Goal: Task Accomplishment & Management: Use online tool/utility

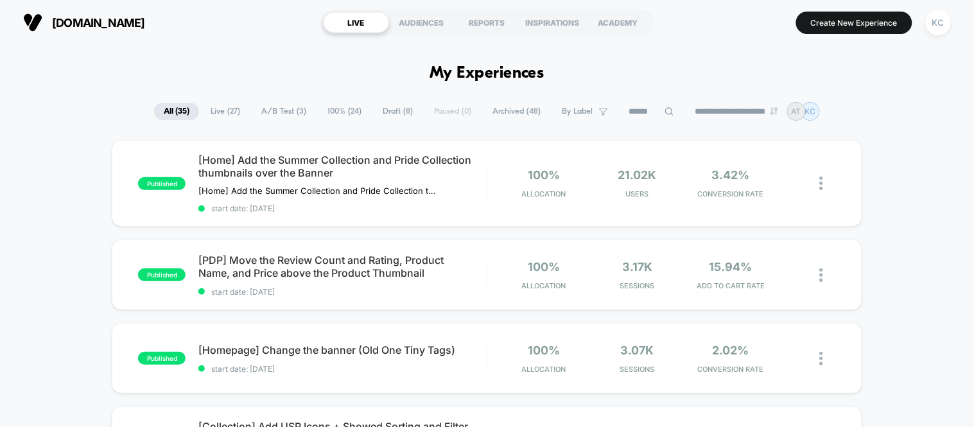
click at [281, 114] on span "A/B Test ( 3 )" at bounding box center [284, 111] width 64 height 17
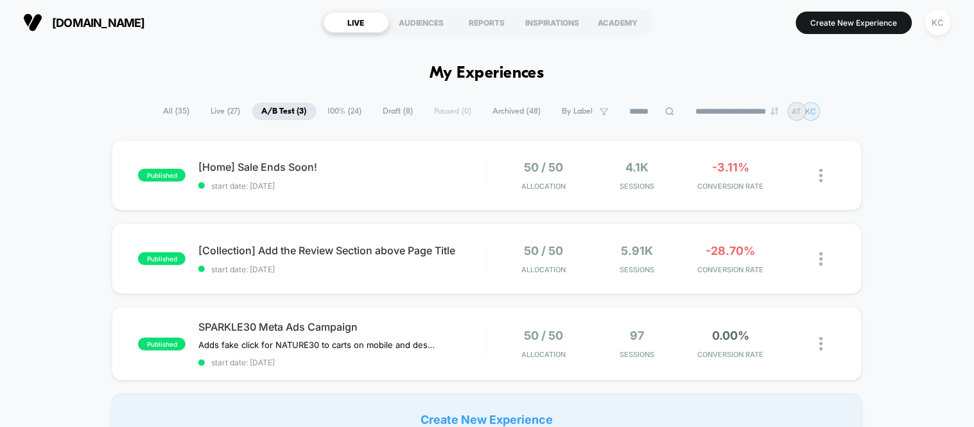
click at [281, 114] on span "A/B Test ( 3 )" at bounding box center [284, 111] width 64 height 17
click at [283, 114] on span "A/B Test ( 3 )" at bounding box center [284, 111] width 64 height 17
drag, startPoint x: 283, startPoint y: 121, endPoint x: 279, endPoint y: 163, distance: 42.5
click at [279, 163] on span "[Home] Sale Ends Soon! Click to edit experience details" at bounding box center [342, 167] width 288 height 13
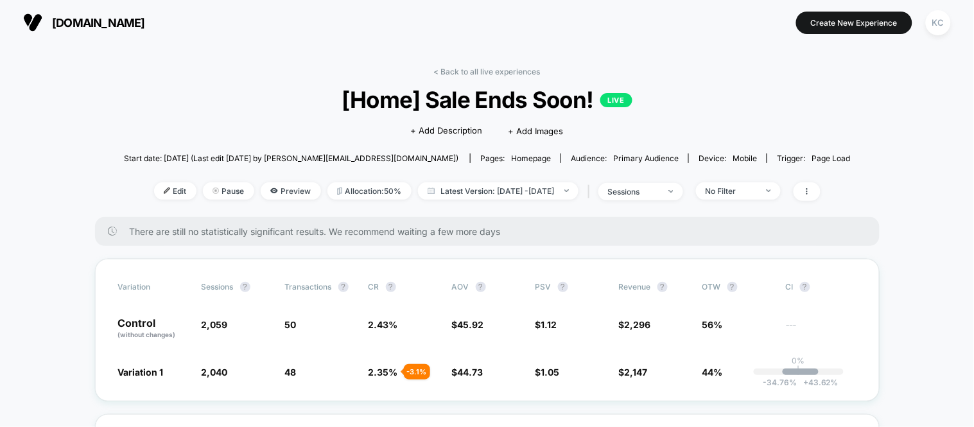
click at [316, 68] on div "< Back to all live experiences [Home] Sale Ends Soon! LIVE Click to edit experi…" at bounding box center [487, 142] width 727 height 150
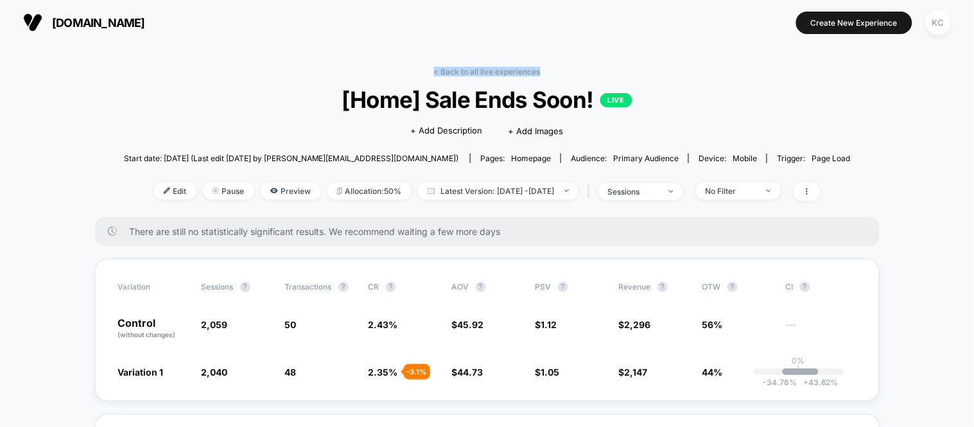
click at [316, 68] on div "< Back to all live experiences [Home] Sale Ends Soon! LIVE Click to edit experi…" at bounding box center [487, 142] width 727 height 150
